Goal: Transaction & Acquisition: Obtain resource

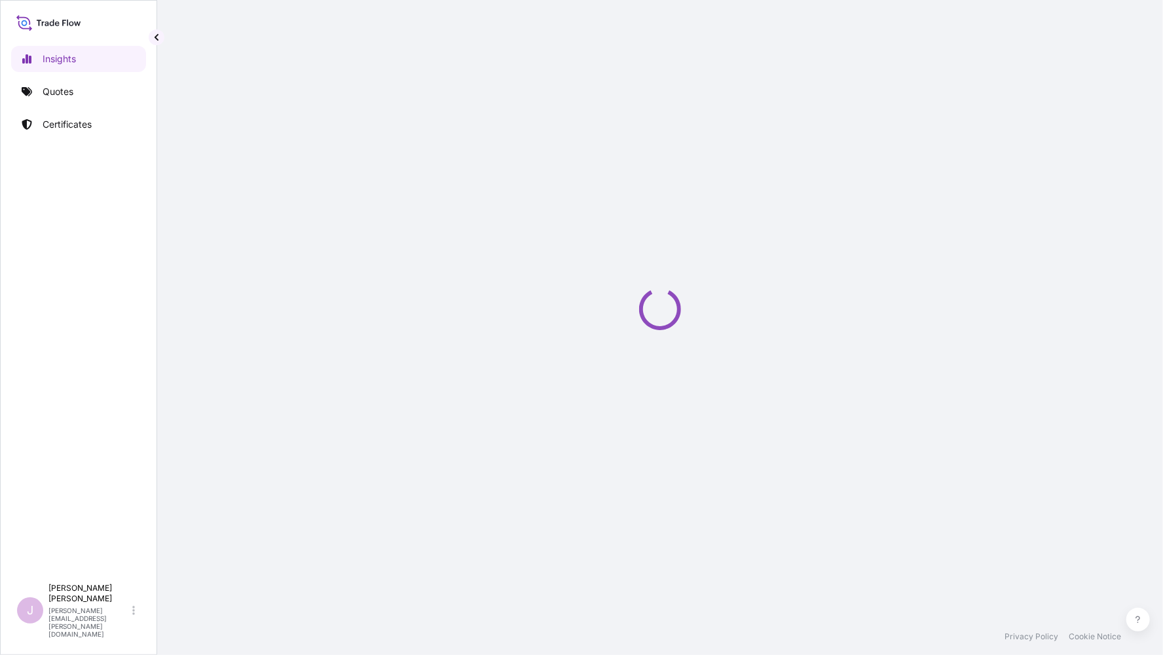
select select "2025"
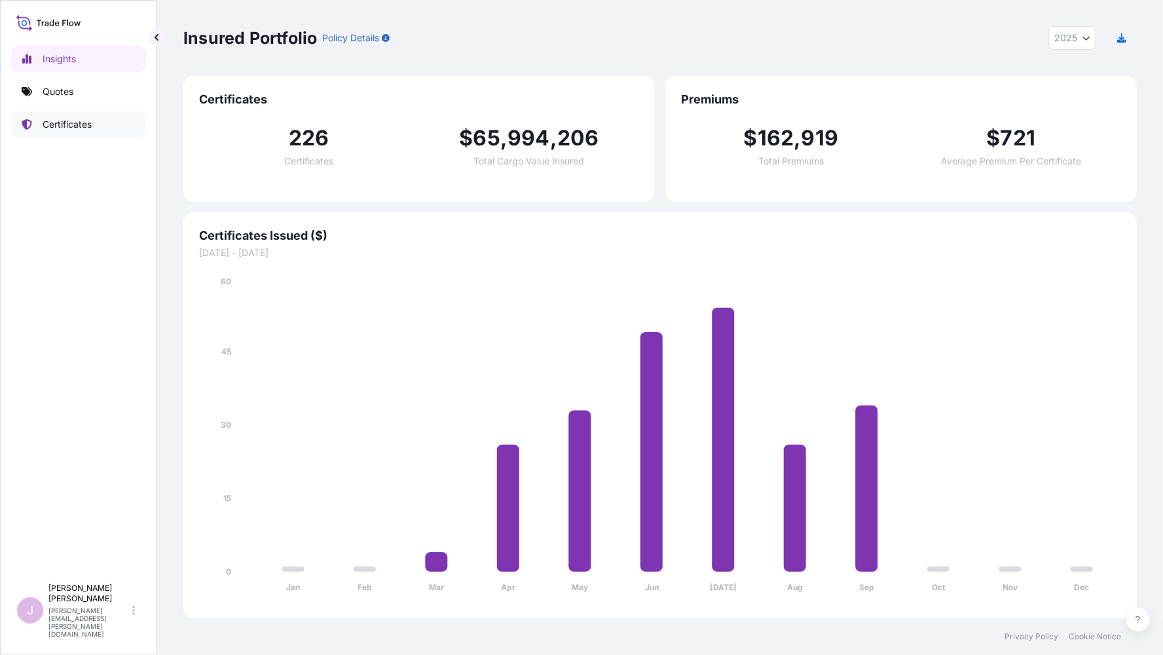
click at [67, 123] on p "Certificates" at bounding box center [67, 124] width 49 height 13
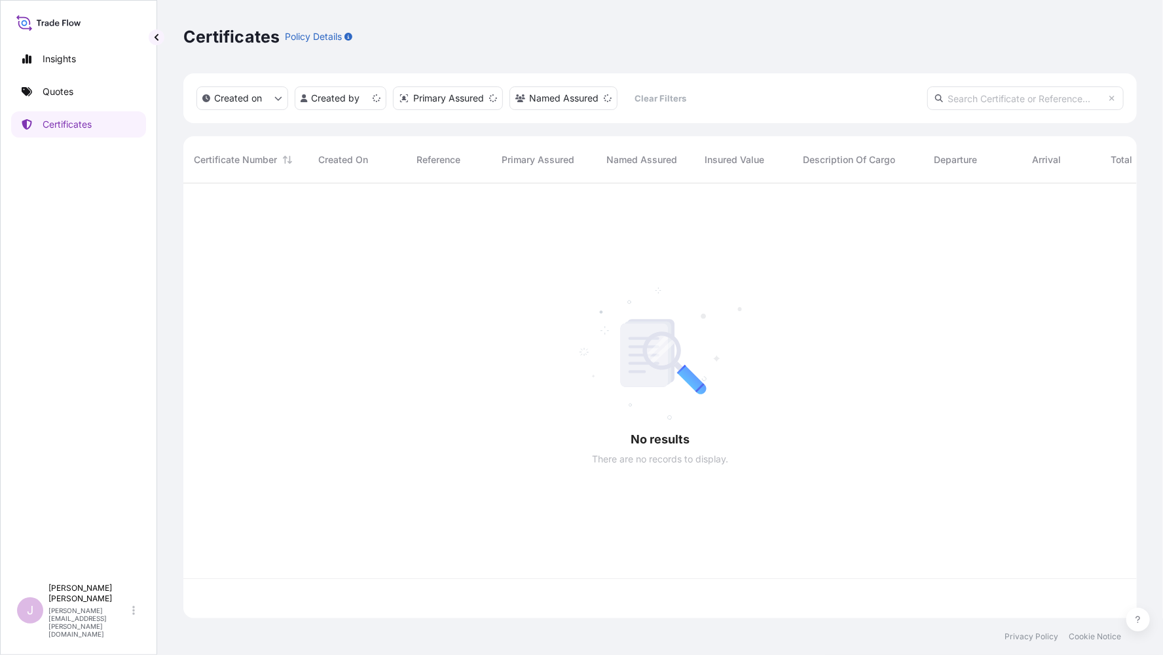
scroll to position [432, 943]
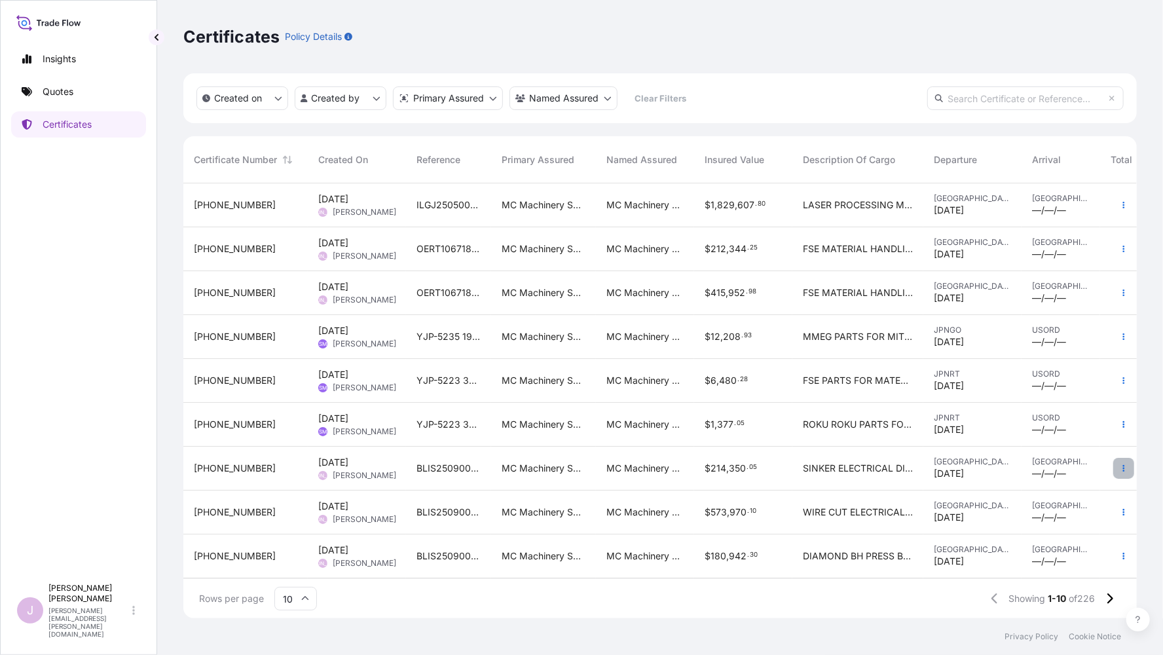
click at [1114, 466] on button "button" at bounding box center [1124, 468] width 21 height 21
click at [1056, 470] on p "Duplicate quote" at bounding box center [1041, 470] width 68 height 13
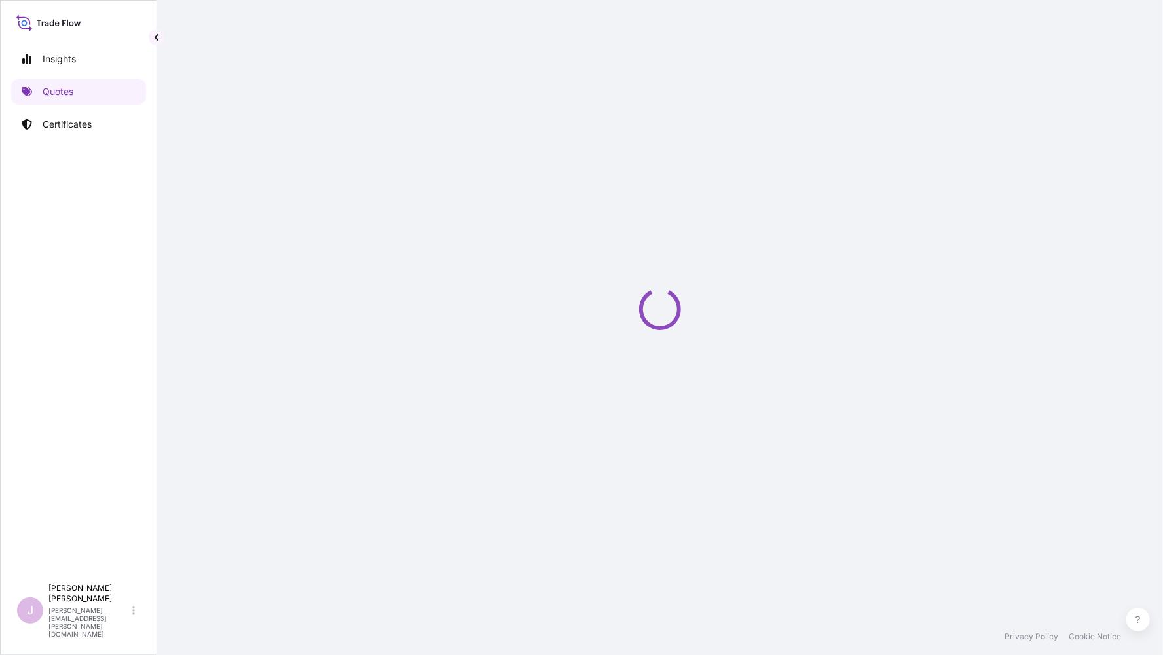
select select "Ocean Vessel"
select select "Road / [GEOGRAPHIC_DATA]"
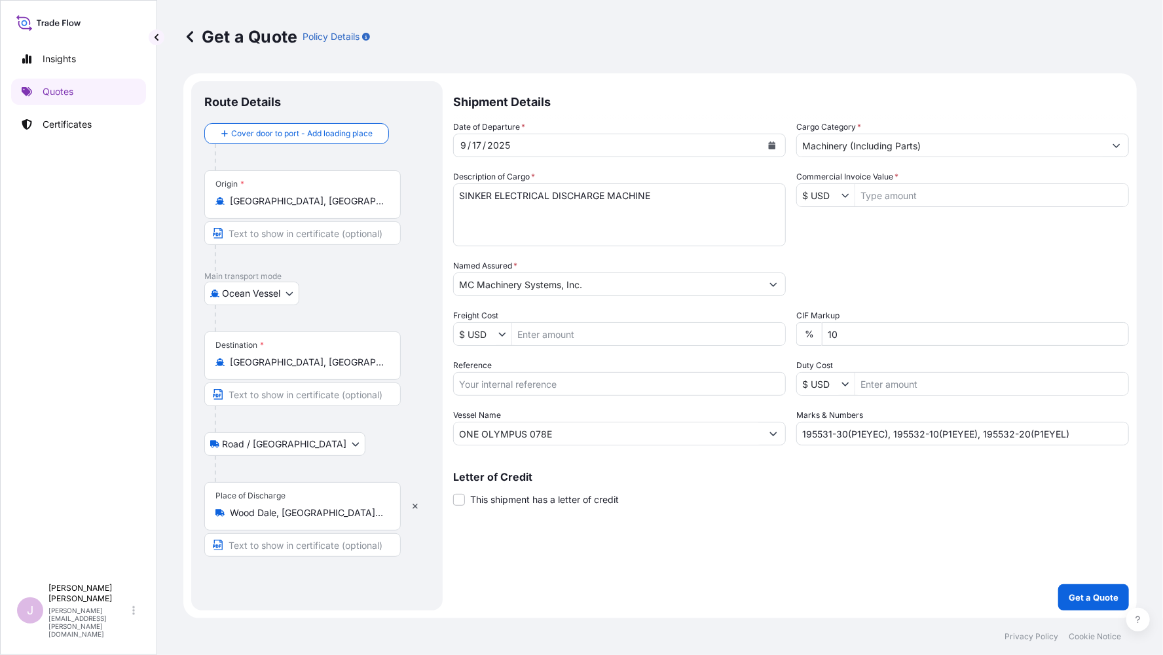
click at [769, 145] on icon "Calendar" at bounding box center [772, 145] width 7 height 8
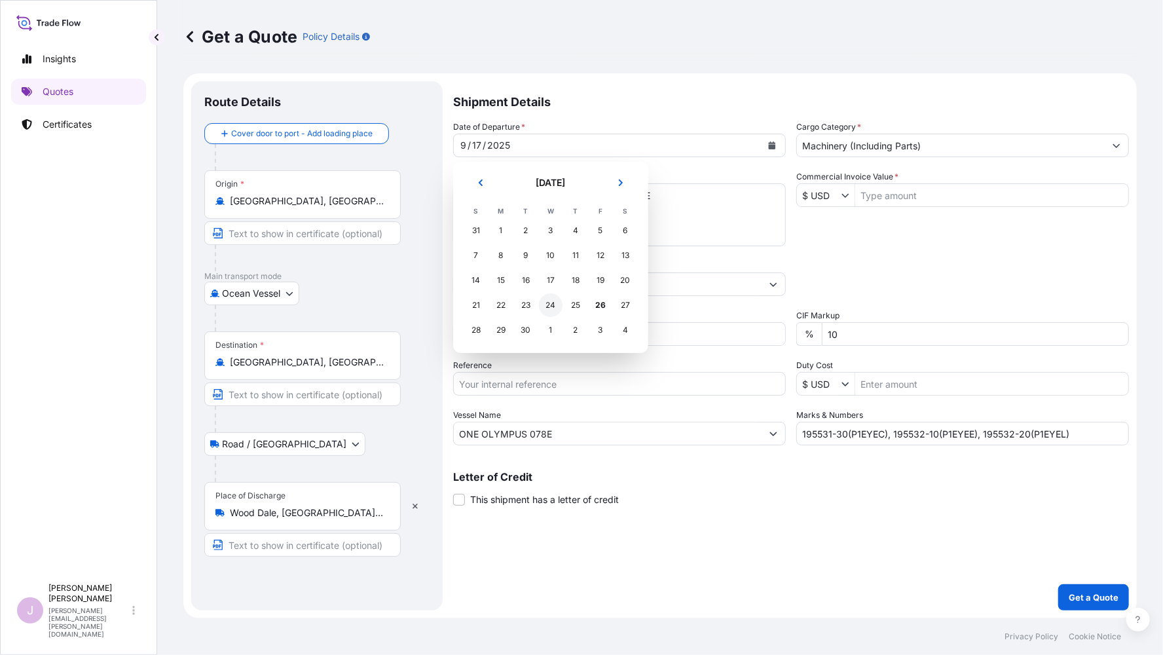
click at [547, 304] on div "24" at bounding box center [551, 305] width 24 height 24
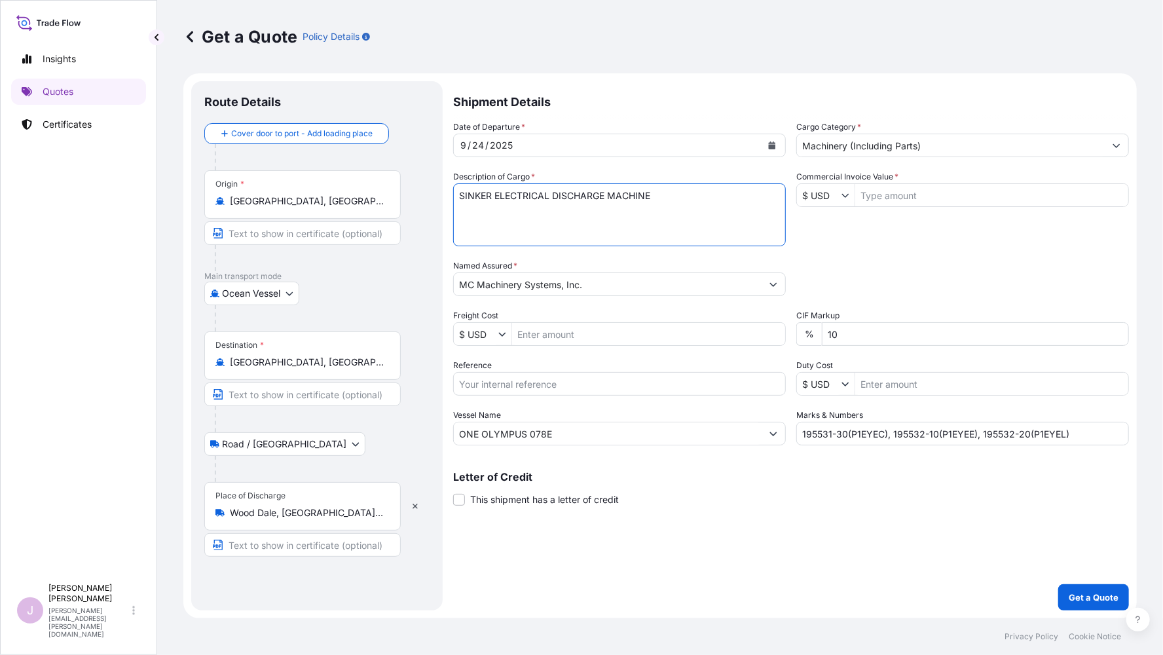
drag, startPoint x: 491, startPoint y: 194, endPoint x: 347, endPoint y: 196, distance: 144.1
click at [347, 196] on form "Route Details Cover door to port - Add loading place Place of loading Road / [G…" at bounding box center [660, 345] width 954 height 545
type textarea "WIRE CUT ELECTRICAL DISCHARGE MACHINE"
click at [537, 335] on input "Freight Cost" at bounding box center [648, 334] width 273 height 24
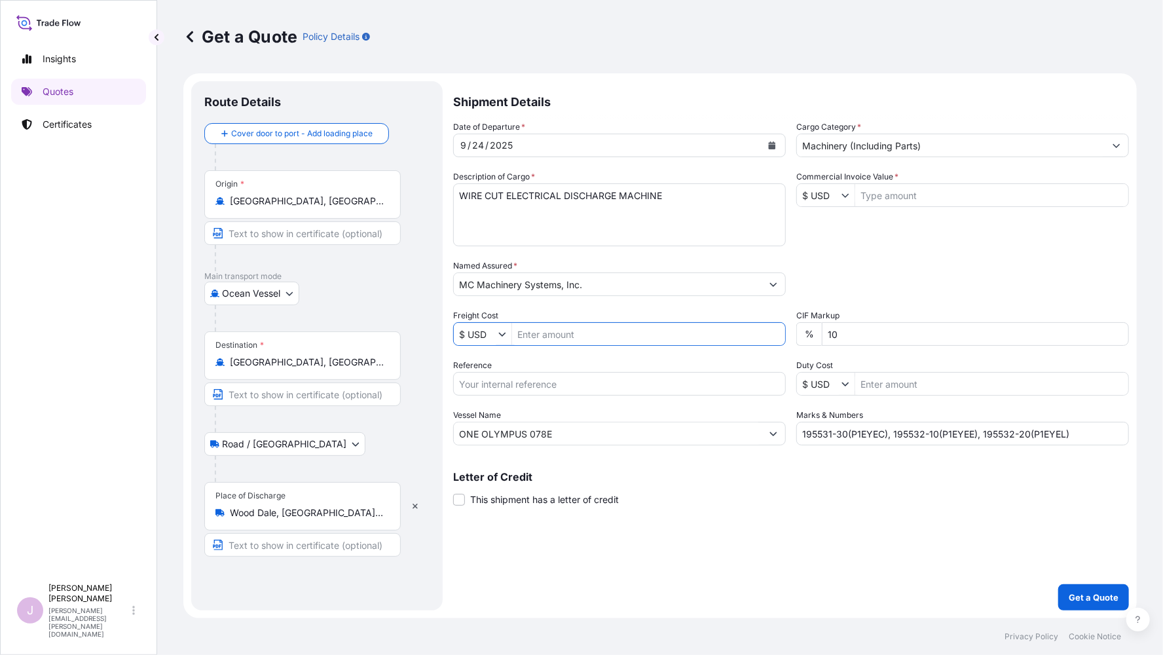
click at [531, 339] on input "Freight Cost" at bounding box center [648, 334] width 273 height 24
click at [525, 332] on input "Freight Cost" at bounding box center [648, 334] width 273 height 24
click at [535, 329] on input "Freight Cost" at bounding box center [648, 334] width 273 height 24
click at [531, 332] on input "Freight Cost" at bounding box center [648, 334] width 273 height 24
paste input "5,591.00"
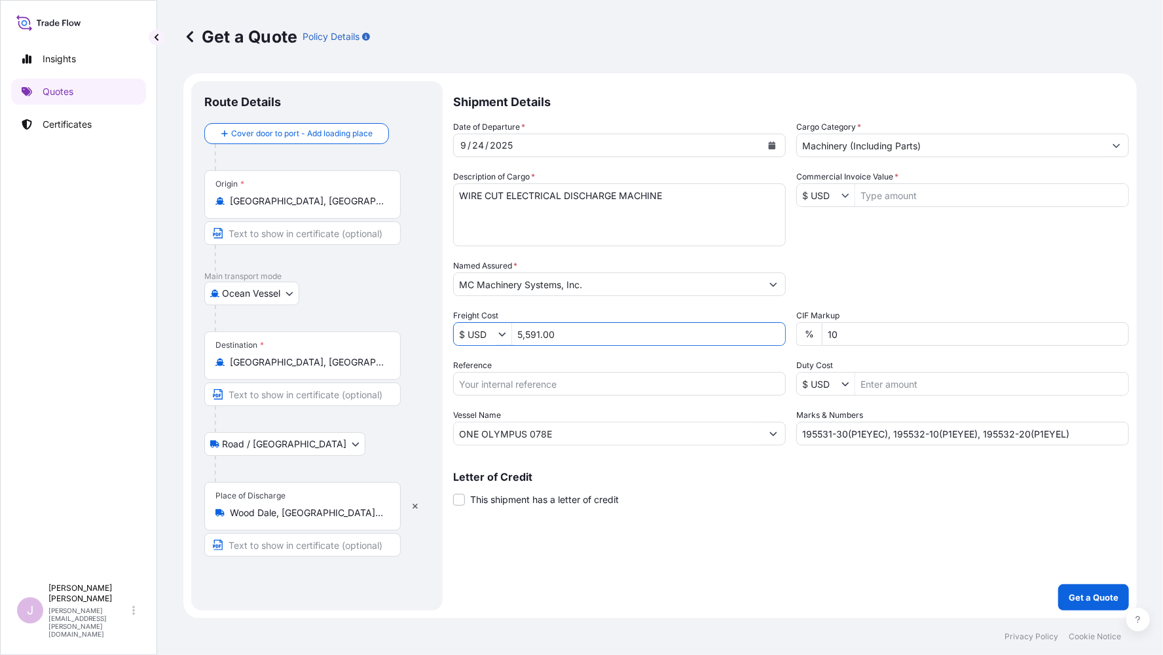
type input "5,591"
click at [477, 383] on input "Reference" at bounding box center [619, 384] width 333 height 24
drag, startPoint x: 506, startPoint y: 386, endPoint x: 511, endPoint y: 366, distance: 20.8
click at [507, 381] on input "BLIS" at bounding box center [619, 384] width 333 height 24
type input "BLIS25090040"
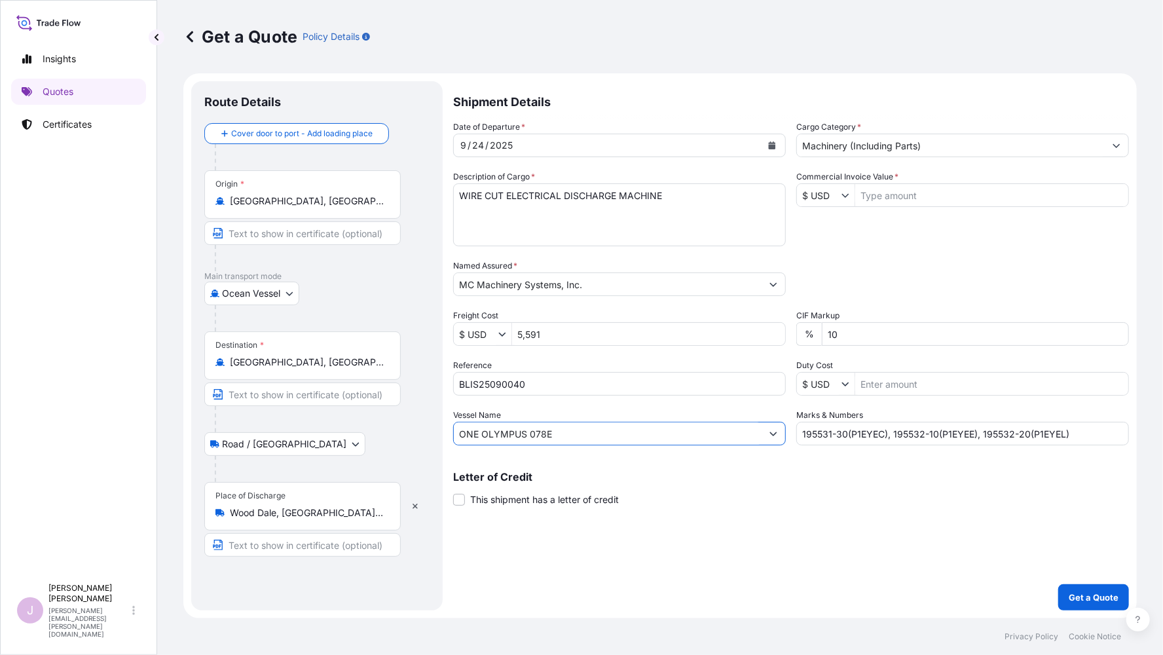
drag, startPoint x: 581, startPoint y: 432, endPoint x: 278, endPoint y: 445, distance: 303.6
click at [278, 445] on form "Route Details Cover door to port - Add loading place Place of loading Road / [G…" at bounding box center [660, 345] width 954 height 545
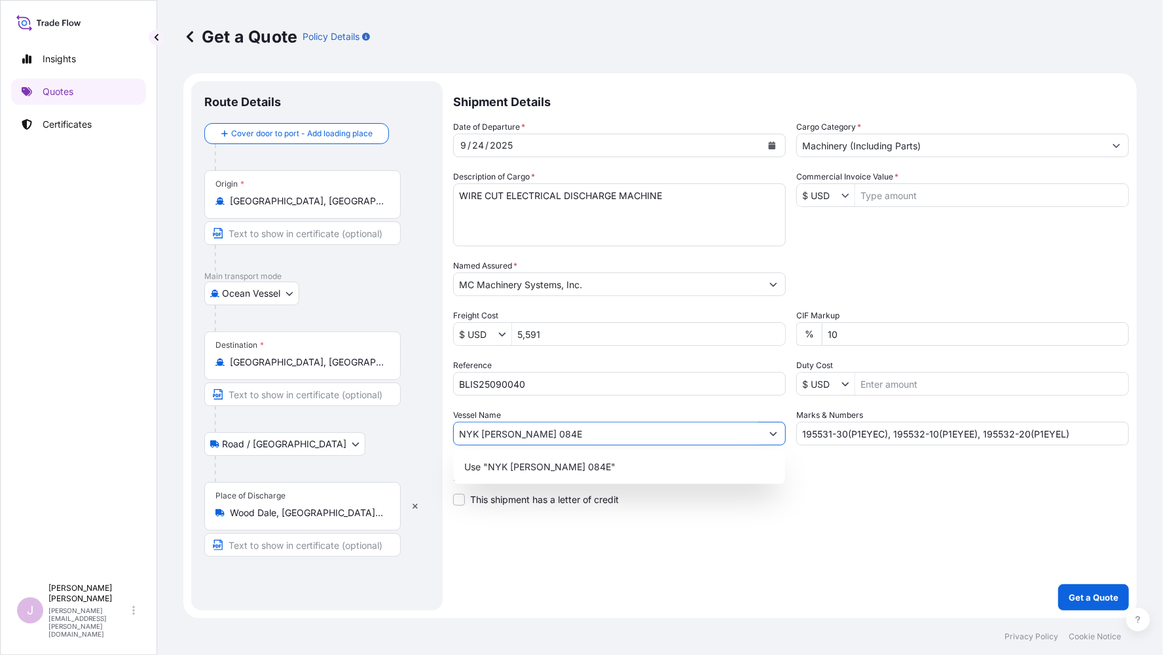
type input "NYK [PERSON_NAME] 084E"
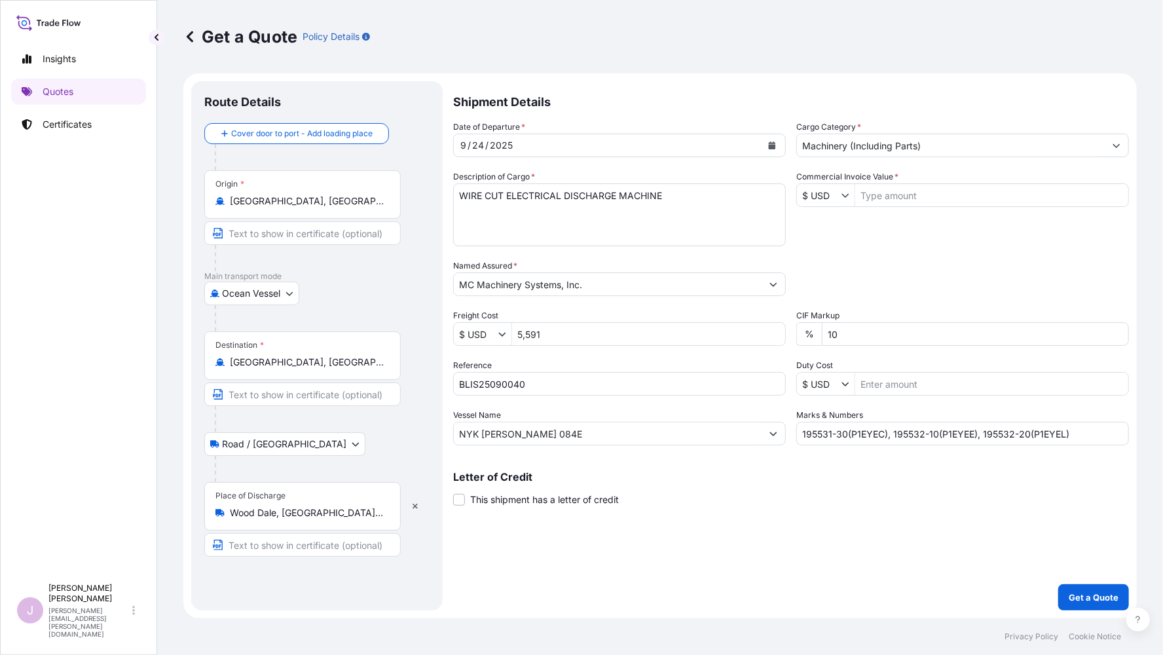
click at [910, 193] on input "Commercial Invoice Value *" at bounding box center [992, 195] width 273 height 24
paste input "161,294.00"
type input "161,294"
drag, startPoint x: 1078, startPoint y: 427, endPoint x: 649, endPoint y: 443, distance: 430.0
click at [649, 443] on div "Date of Departure * [DATE] Cargo Category * Machinery (Including Parts) Descrip…" at bounding box center [791, 283] width 676 height 325
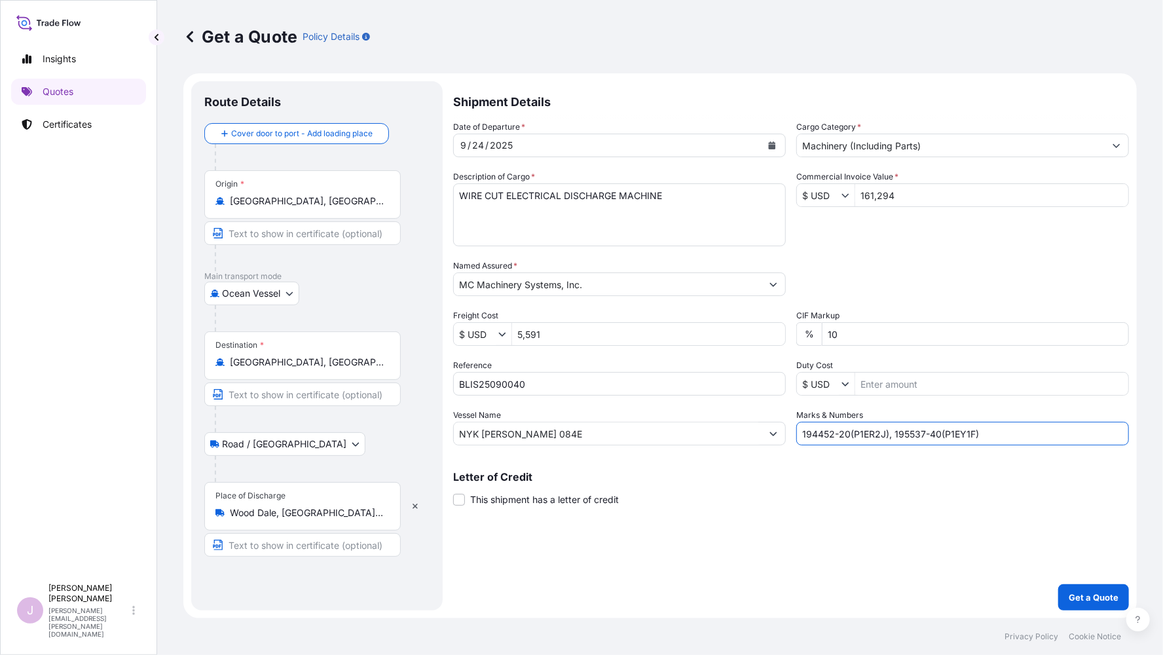
type input "194452-20(P1ER2J), 195537-40(P1EY1F)"
click at [1077, 595] on p "Get a Quote" at bounding box center [1094, 597] width 50 height 13
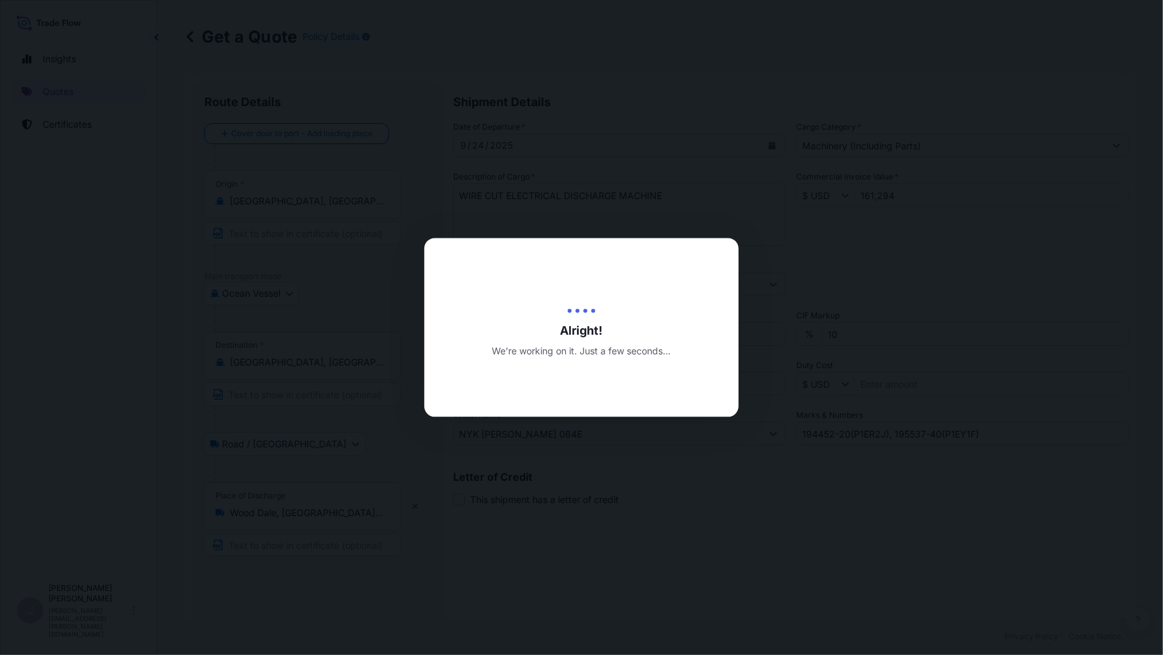
type input "[DATE]"
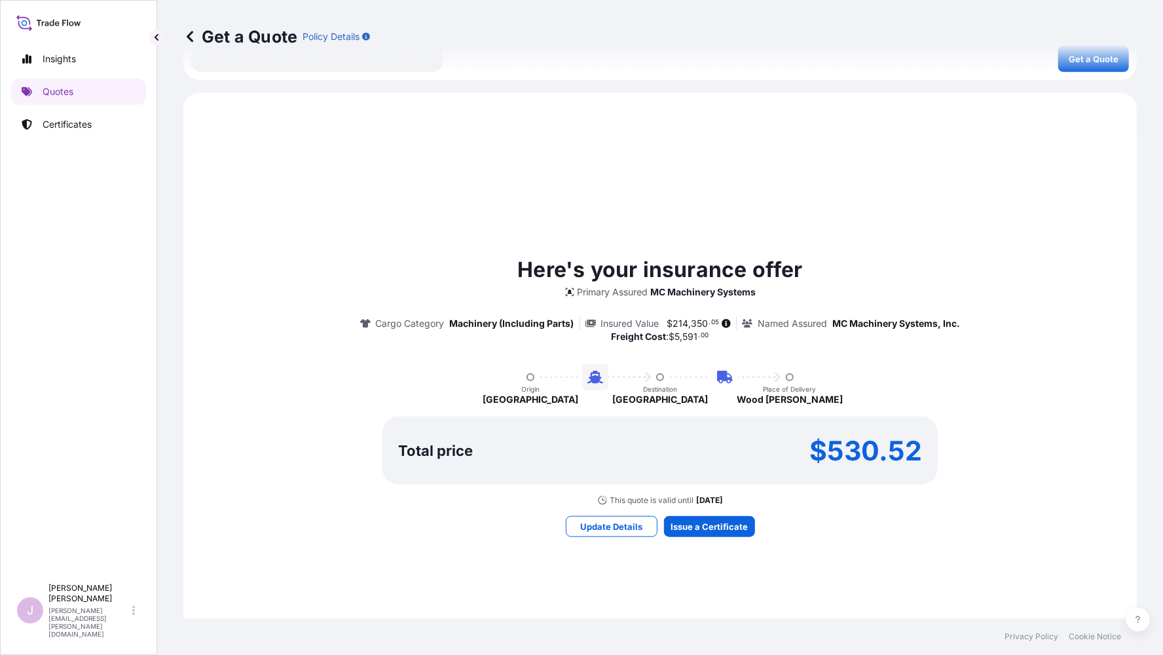
scroll to position [639, 0]
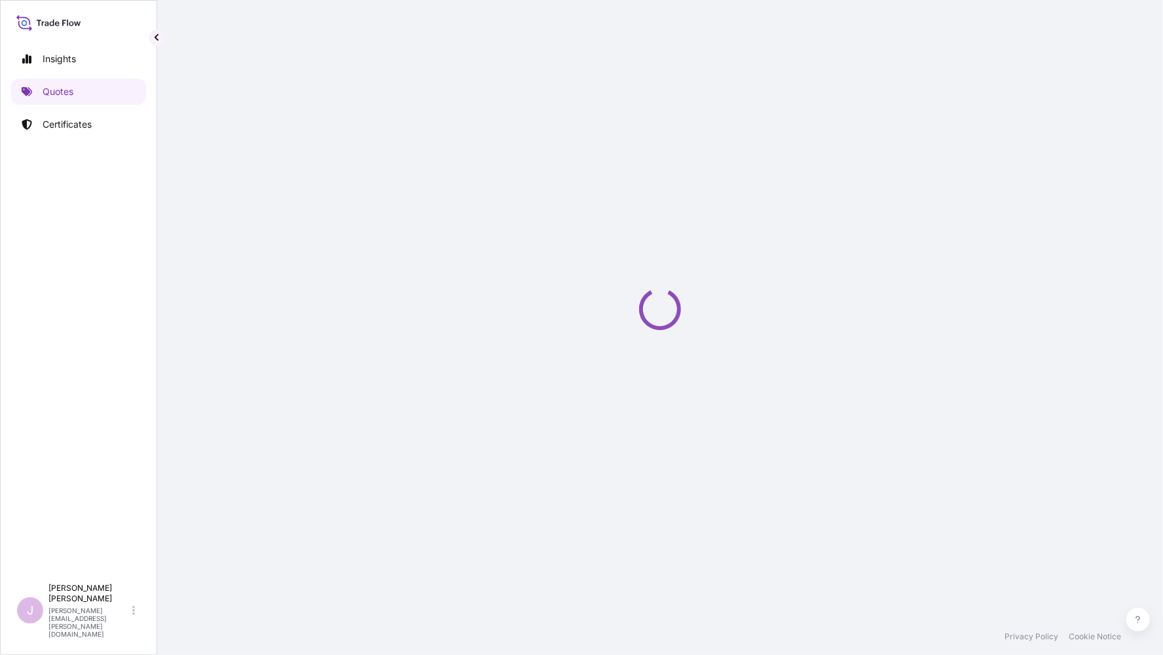
select select "Ocean Vessel"
select select "Road / [GEOGRAPHIC_DATA]"
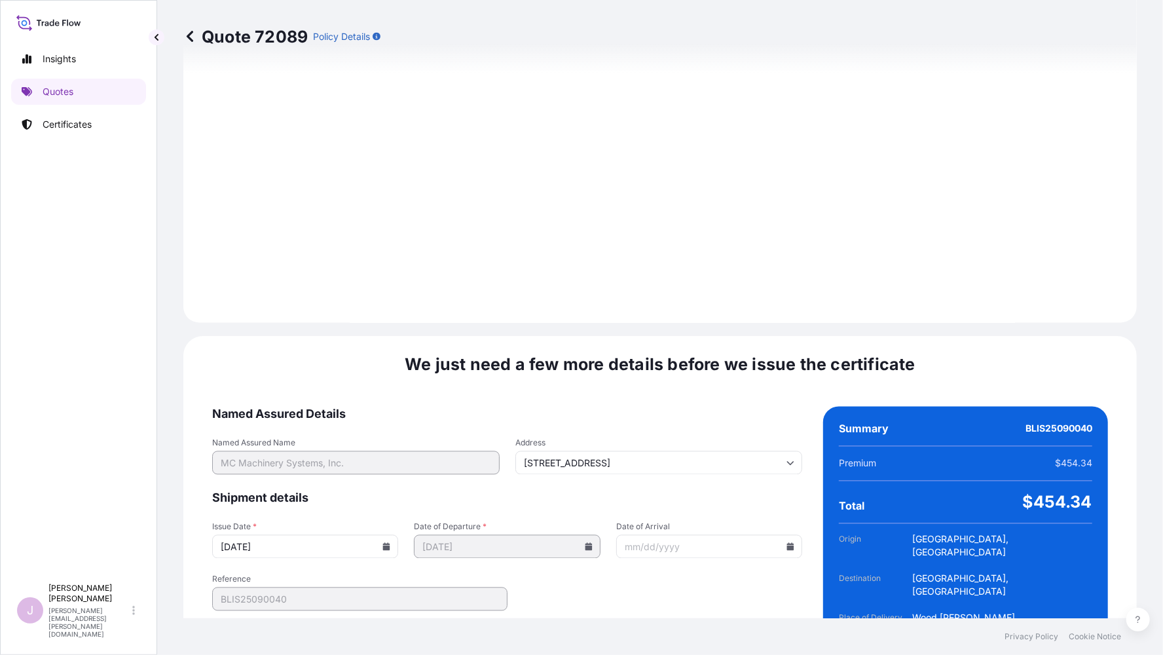
scroll to position [1494, 0]
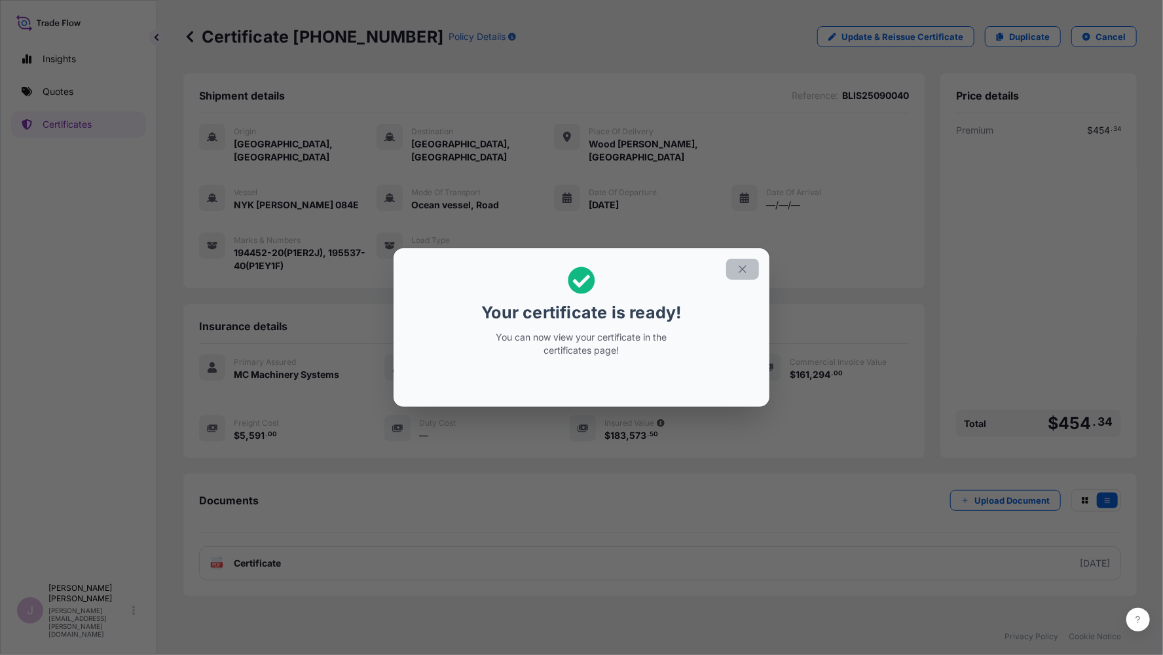
click at [740, 267] on icon "button" at bounding box center [743, 269] width 12 height 12
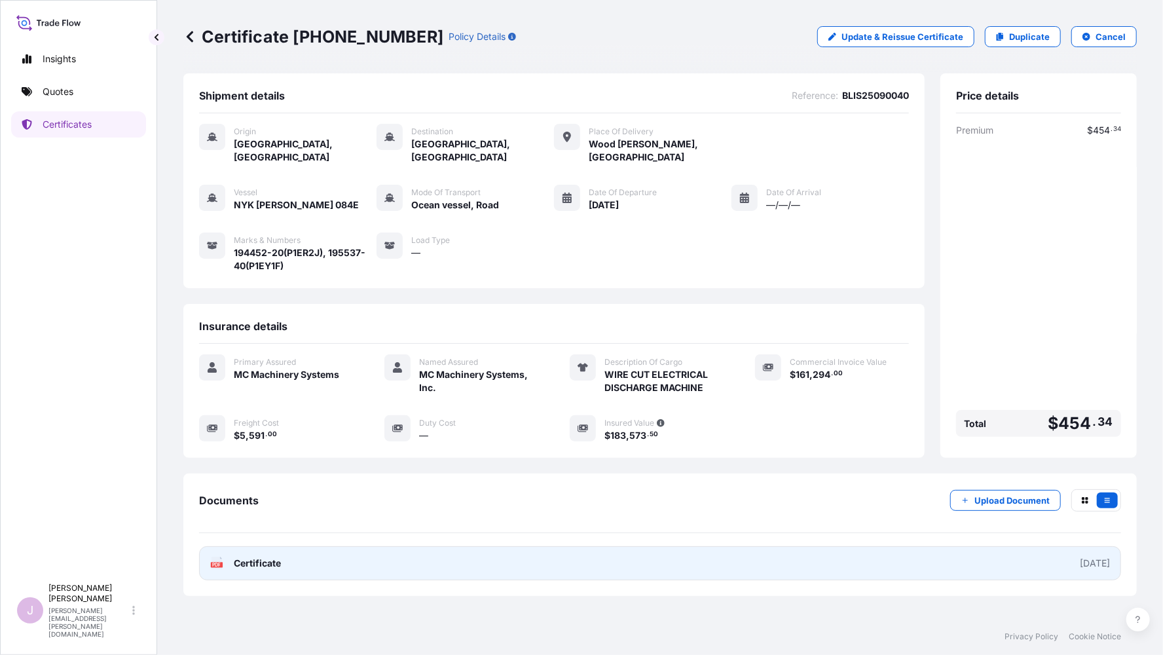
click at [258, 557] on span "Certificate" at bounding box center [257, 563] width 47 height 13
